Goal: Check status: Check status

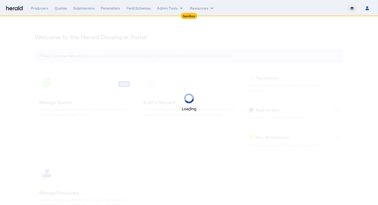
select select "*******"
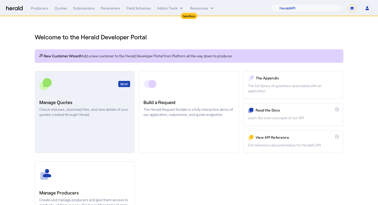
click at [87, 133] on link "NEW! Manage Quotes Check statuses, download files, and view details of your quo…" at bounding box center [85, 112] width 100 height 82
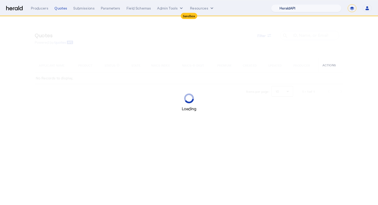
click at [314, 9] on select "1Fort Acrisure Acturis Affinity Advisors Affinity Risk Agentero AmWins Anzen Ao…" at bounding box center [306, 8] width 70 height 8
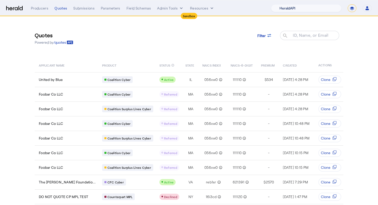
select select "pfm_129z_babbix"
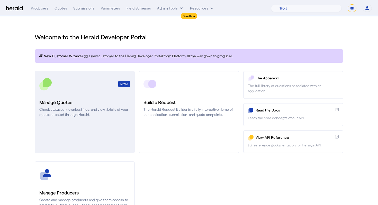
click at [104, 94] on link "NEW! Manage Quotes Check statuses, download files, and view details of your quo…" at bounding box center [85, 112] width 100 height 82
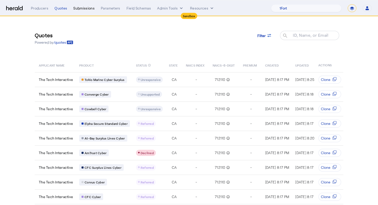
click at [82, 10] on div "Submissions" at bounding box center [83, 8] width 21 height 5
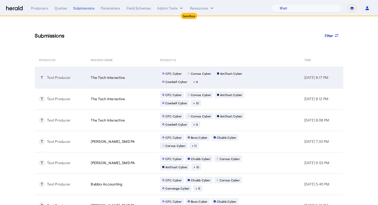
click at [74, 76] on div "T Test Producer" at bounding box center [62, 78] width 46 height 6
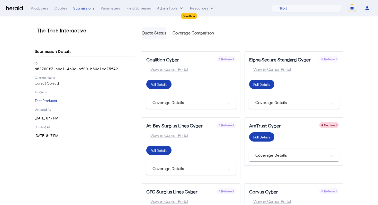
click at [154, 31] on span "Quote Status" at bounding box center [154, 33] width 25 height 4
click at [199, 30] on span "Coverage Comparison" at bounding box center [192, 33] width 41 height 12
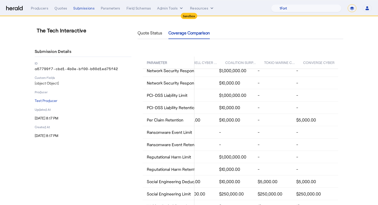
scroll to position [473, 0]
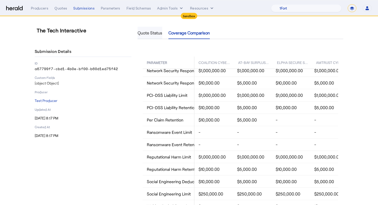
click at [156, 31] on span "Quote Status" at bounding box center [149, 33] width 25 height 4
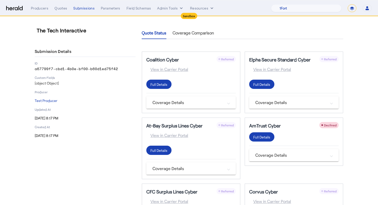
click at [166, 105] on mat-panel-title "Coverage Details" at bounding box center [187, 102] width 71 height 6
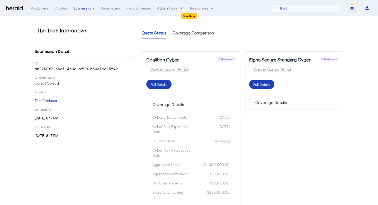
scroll to position [5, 0]
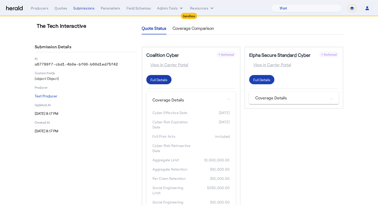
click at [159, 81] on div "Full Details" at bounding box center [158, 79] width 17 height 5
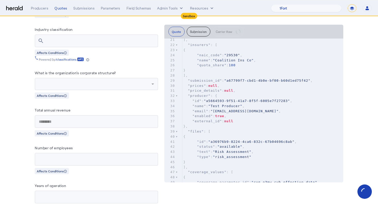
scroll to position [735, 0]
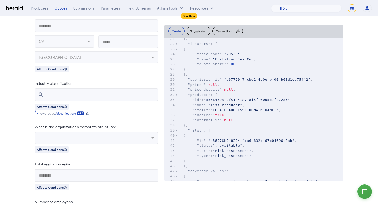
click at [255, 92] on pre ""price_details" : null ," at bounding box center [262, 89] width 161 height 5
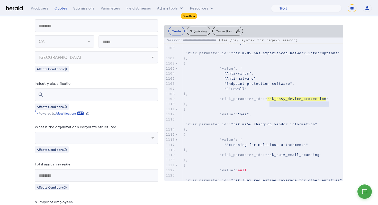
scroll to position [5951, 0]
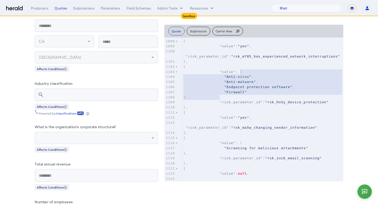
type textarea "**********"
drag, startPoint x: 240, startPoint y: 71, endPoint x: 222, endPoint y: 98, distance: 31.7
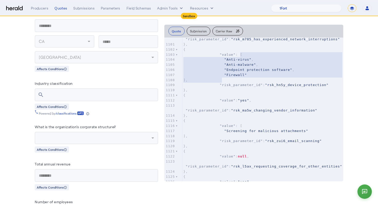
scroll to position [5971, 0]
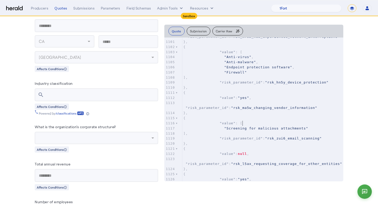
click at [276, 125] on pre ""value" : [" at bounding box center [262, 123] width 161 height 5
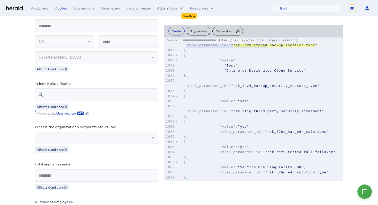
scroll to position [7719, 0]
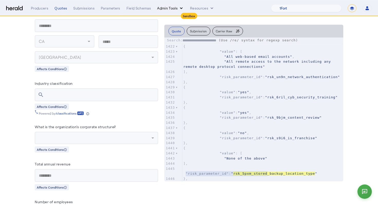
type input "**********"
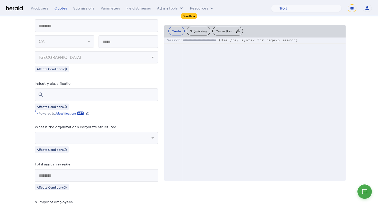
scroll to position [14417, 0]
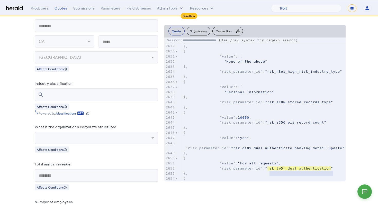
type input "**********"
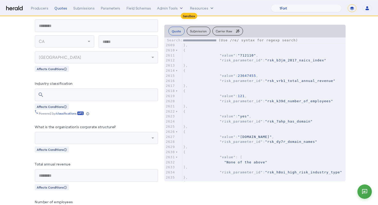
scroll to position [180, 0]
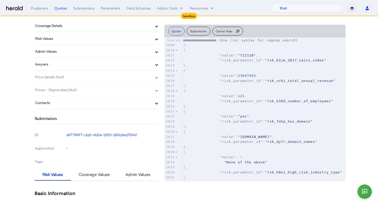
click at [157, 103] on span at bounding box center [156, 102] width 2 height 5
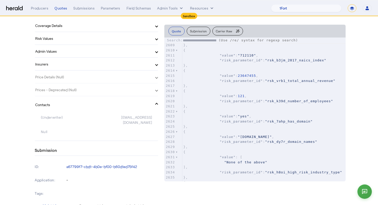
click at [137, 103] on mat-panel-title "Contacts" at bounding box center [93, 104] width 116 height 5
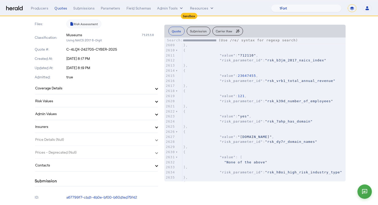
click at [135, 104] on mat-expansion-panel-header "Risk Values" at bounding box center [96, 101] width 123 height 12
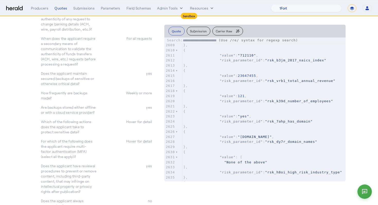
scroll to position [489, 0]
